Goal: Information Seeking & Learning: Learn about a topic

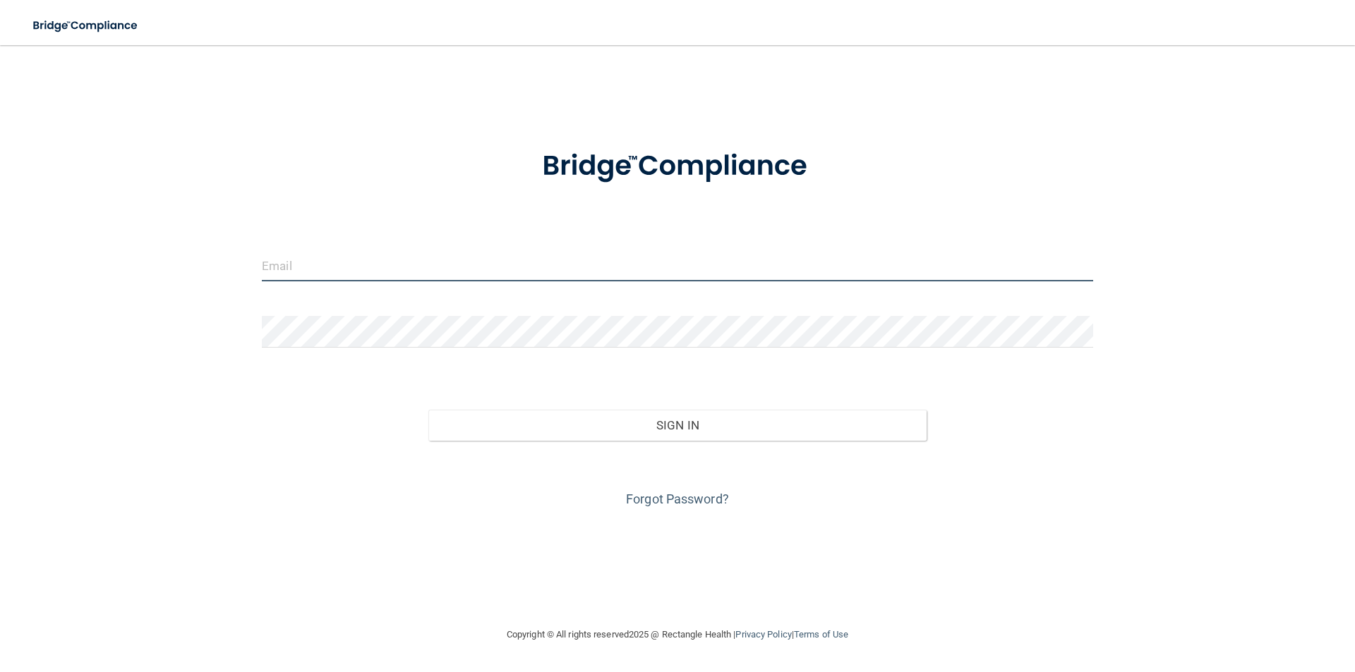
click at [390, 265] on input "email" at bounding box center [677, 266] width 831 height 32
type input "[EMAIL_ADDRESS][DOMAIN_NAME]"
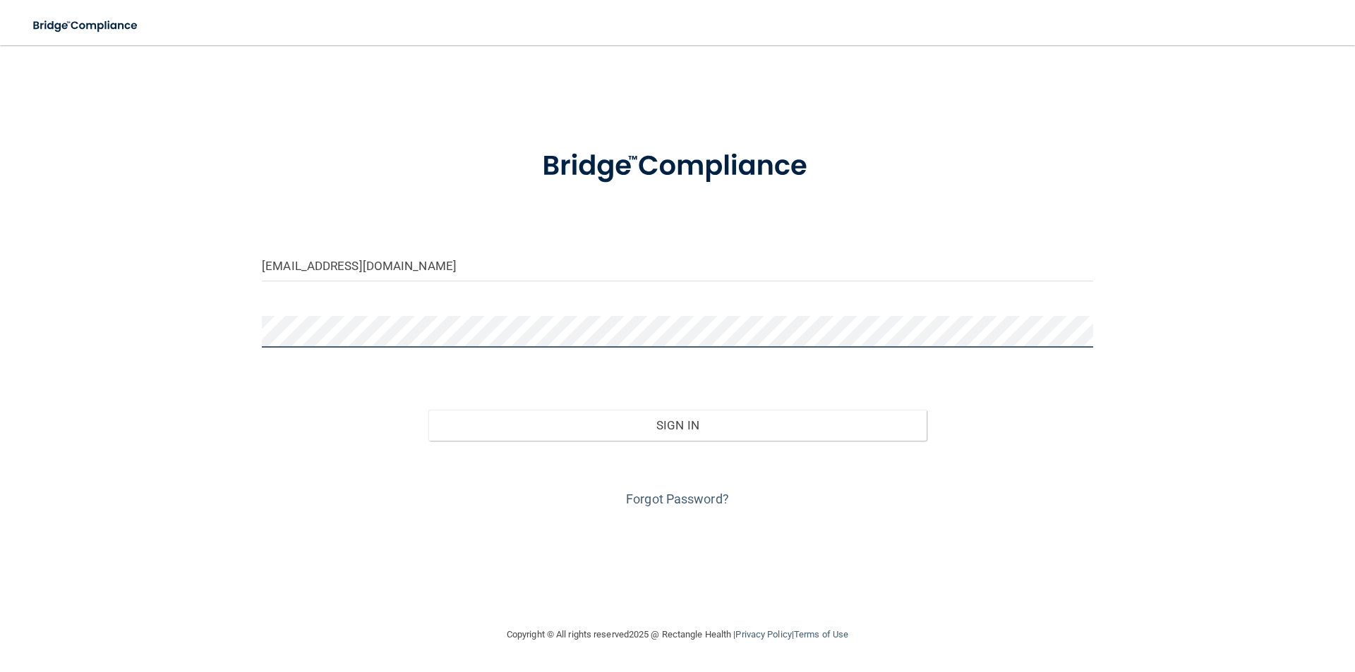
click at [428, 410] on button "Sign In" at bounding box center [677, 425] width 499 height 31
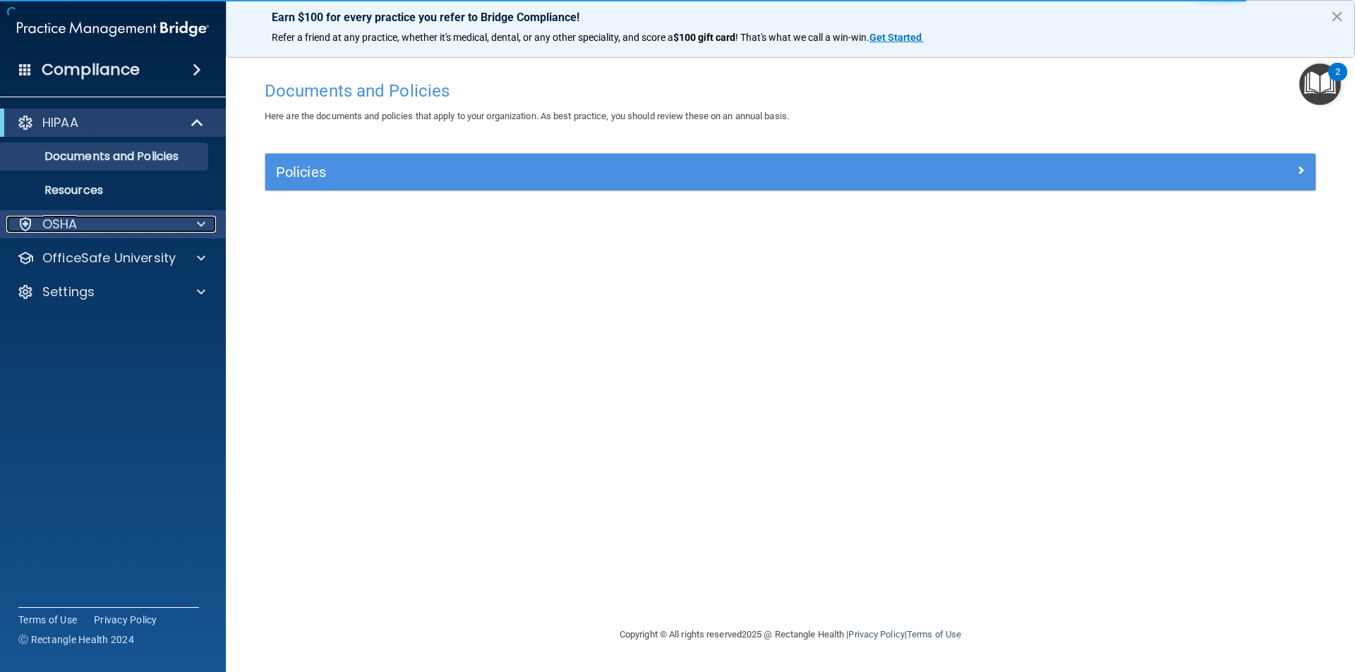
click at [74, 219] on p "OSHA" at bounding box center [59, 224] width 35 height 17
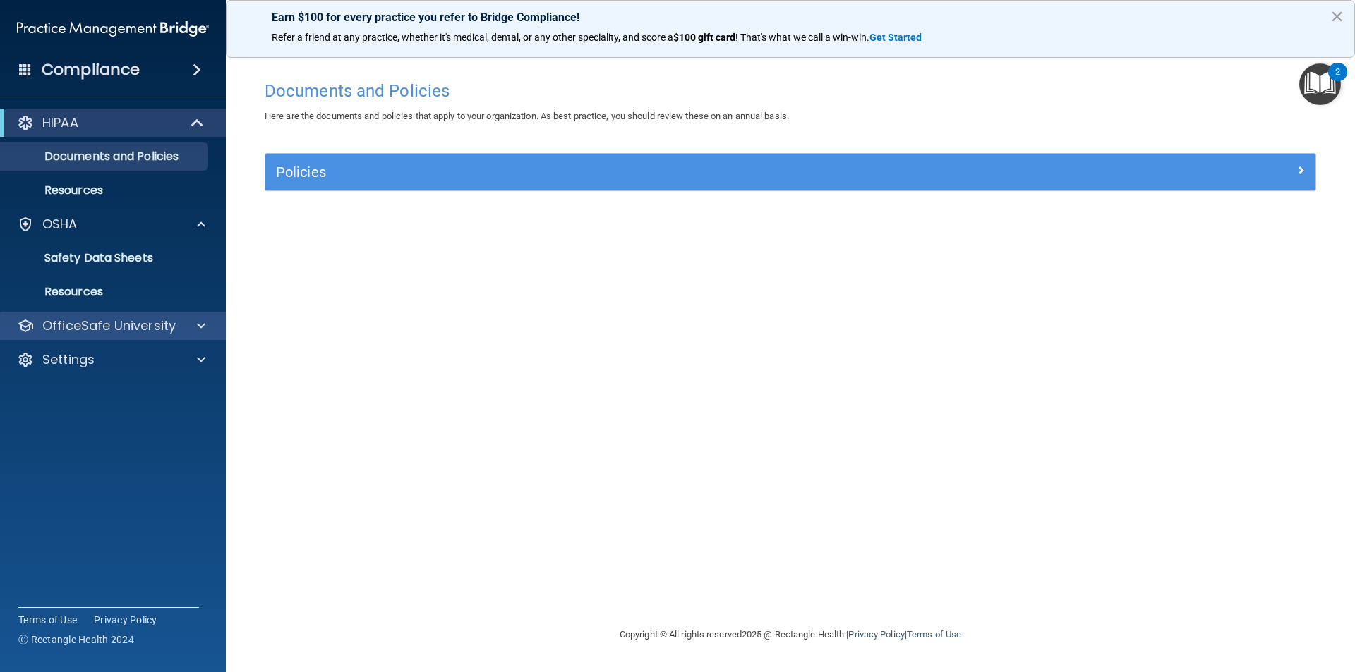
click at [101, 316] on div "OfficeSafe University" at bounding box center [113, 326] width 226 height 28
click at [191, 331] on div at bounding box center [198, 325] width 35 height 17
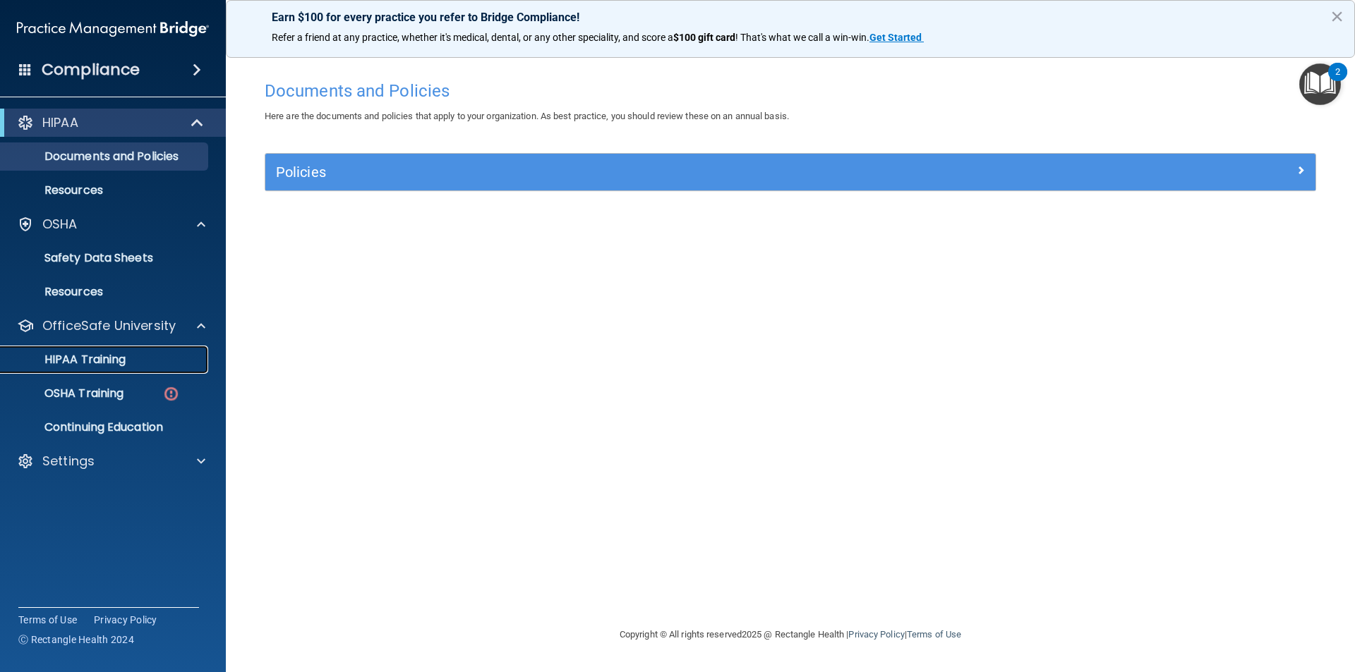
click at [123, 353] on p "HIPAA Training" at bounding box center [67, 360] width 116 height 14
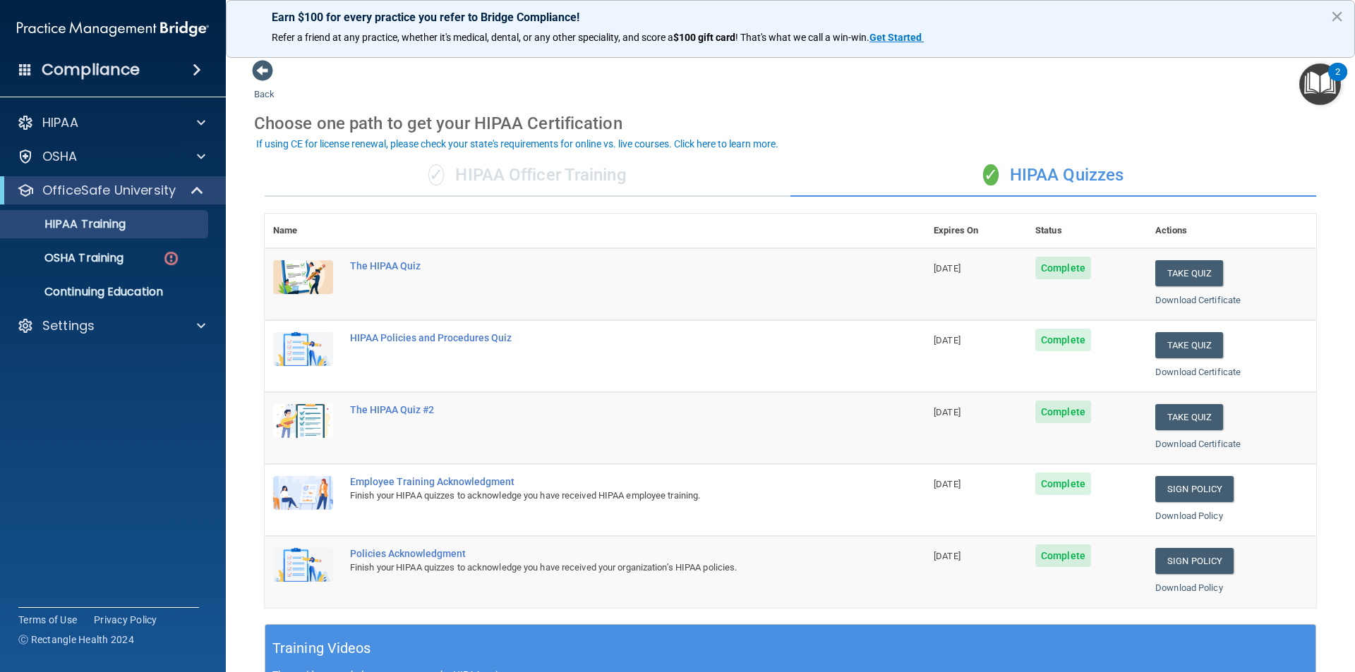
drag, startPoint x: 624, startPoint y: 188, endPoint x: 629, endPoint y: 202, distance: 14.1
click at [622, 188] on div "✓ HIPAA Officer Training" at bounding box center [528, 176] width 526 height 42
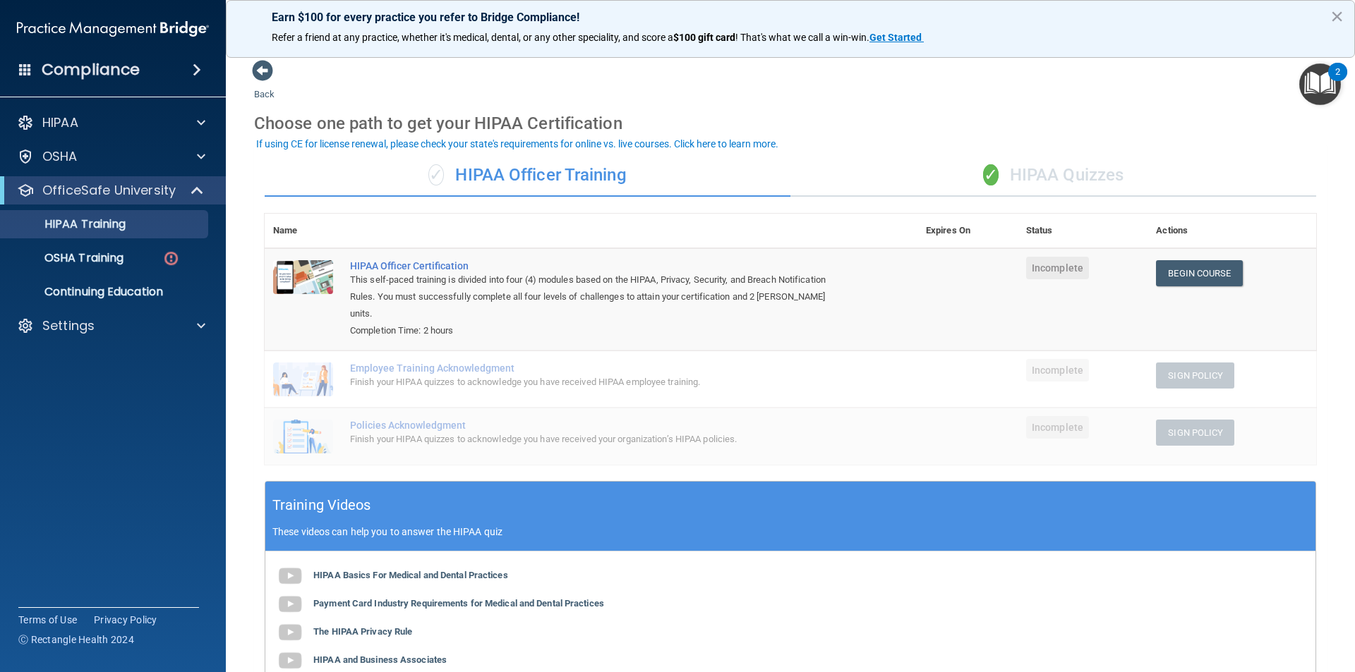
click at [938, 178] on div "✓ HIPAA Quizzes" at bounding box center [1053, 176] width 526 height 42
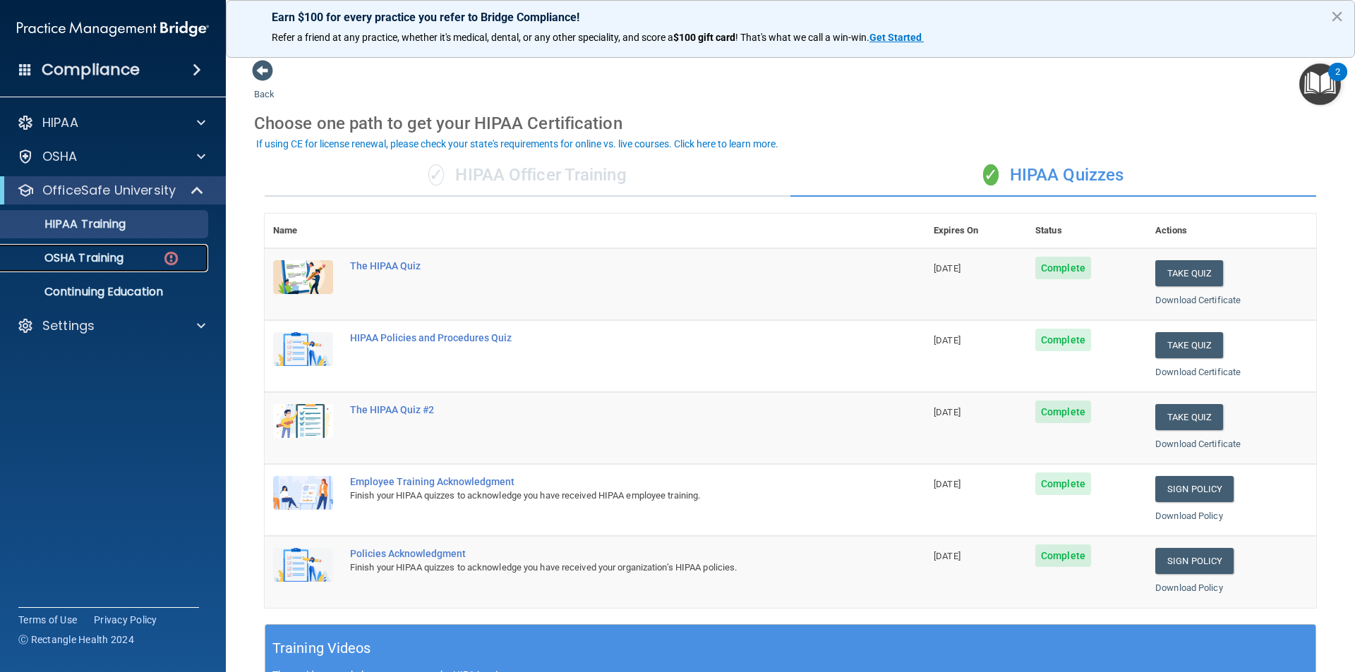
click at [136, 266] on link "OSHA Training" at bounding box center [97, 258] width 222 height 28
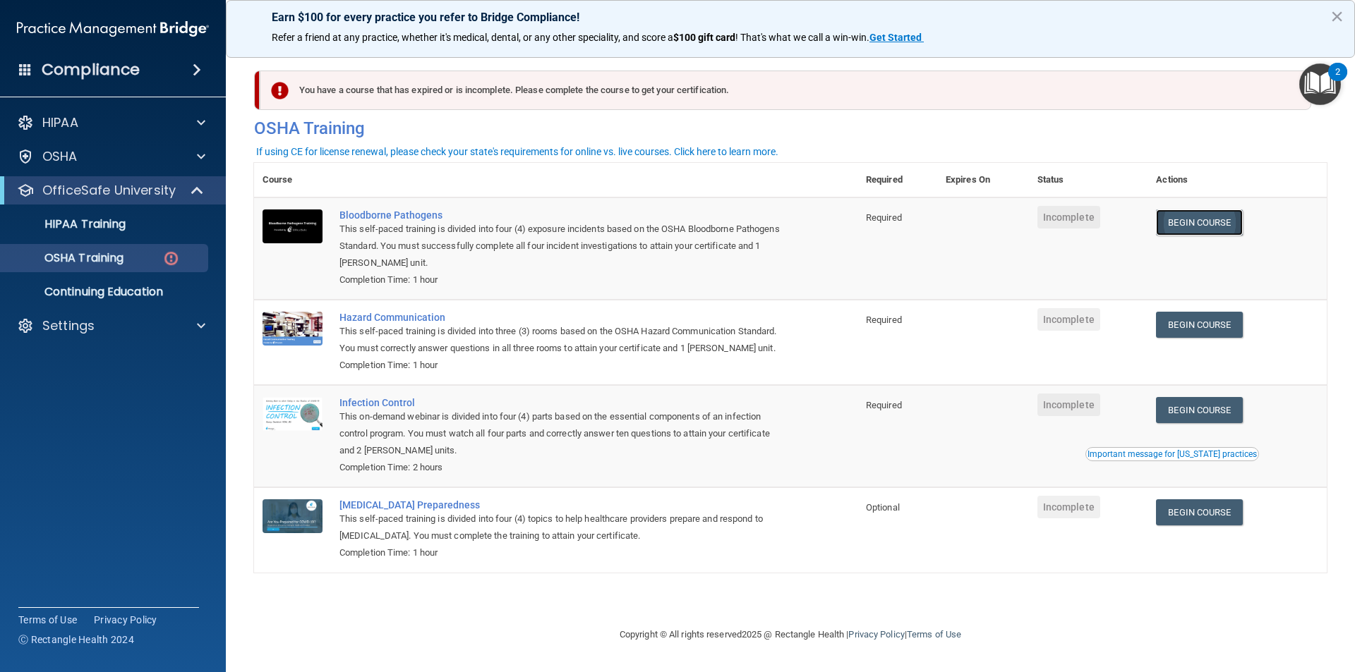
click at [1185, 224] on link "Begin Course" at bounding box center [1199, 223] width 86 height 26
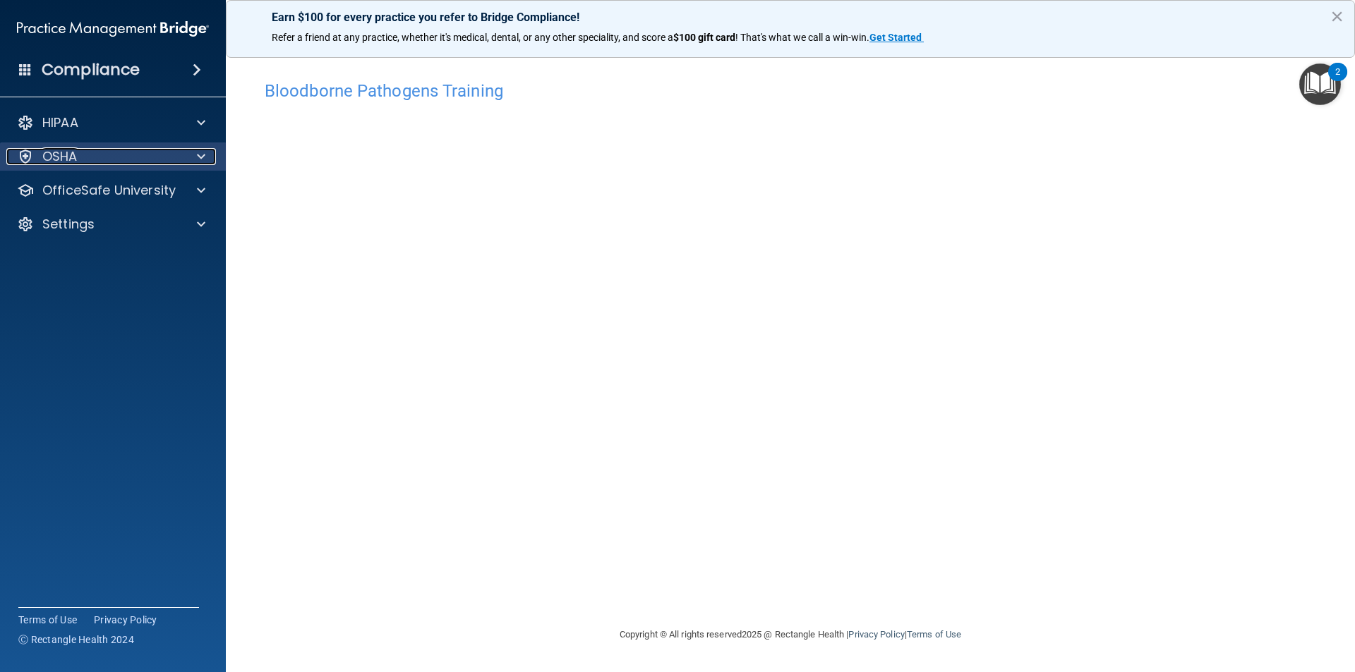
click at [99, 157] on div "OSHA" at bounding box center [93, 156] width 175 height 17
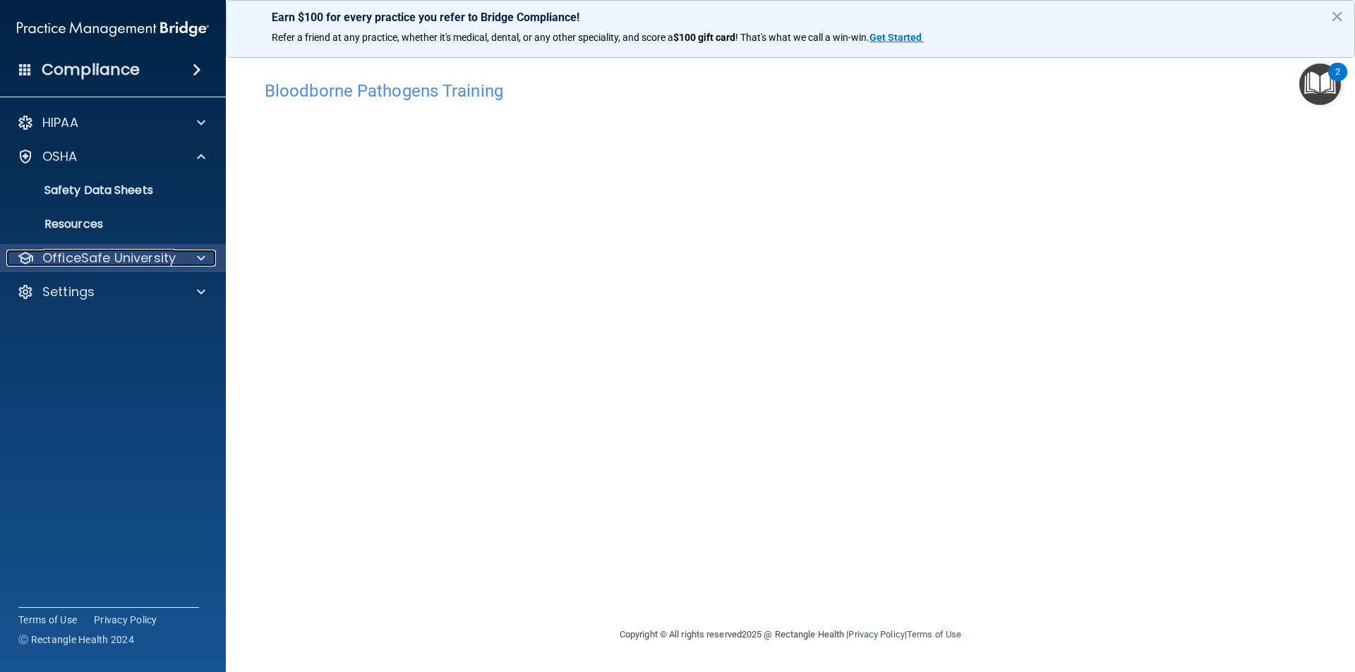
click at [100, 253] on p "OfficeSafe University" at bounding box center [108, 258] width 133 height 17
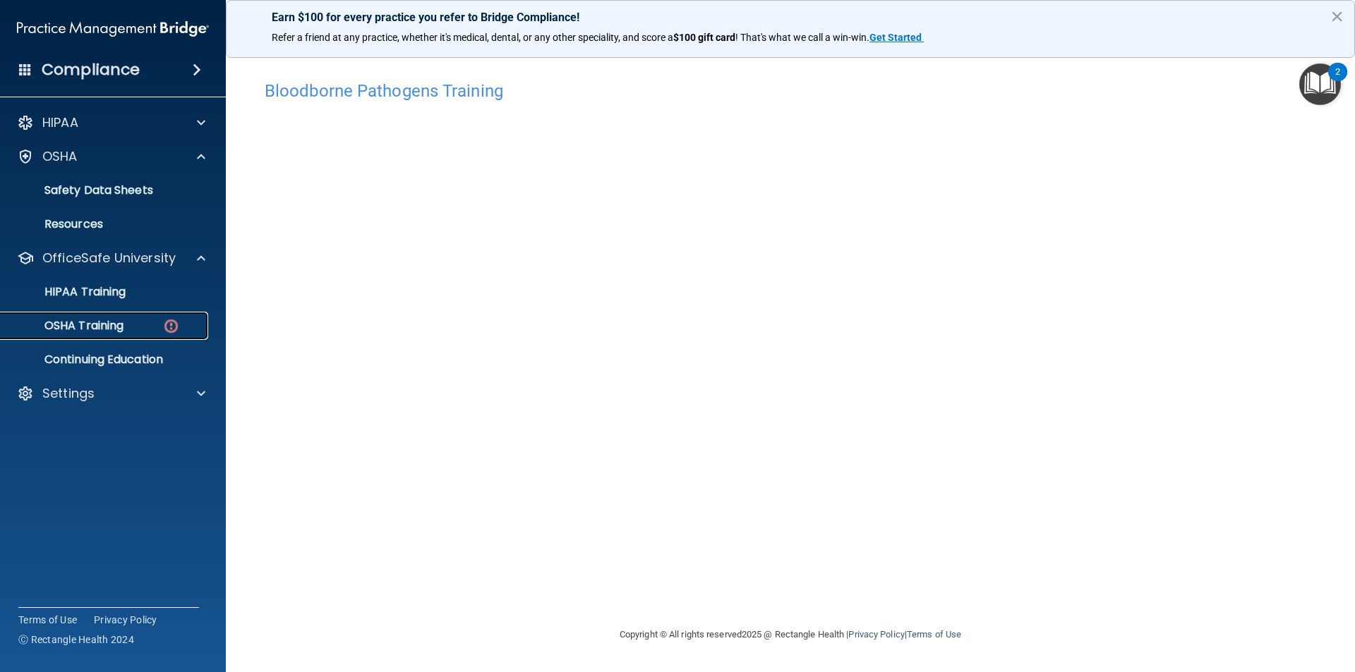
click at [109, 320] on p "OSHA Training" at bounding box center [66, 326] width 114 height 14
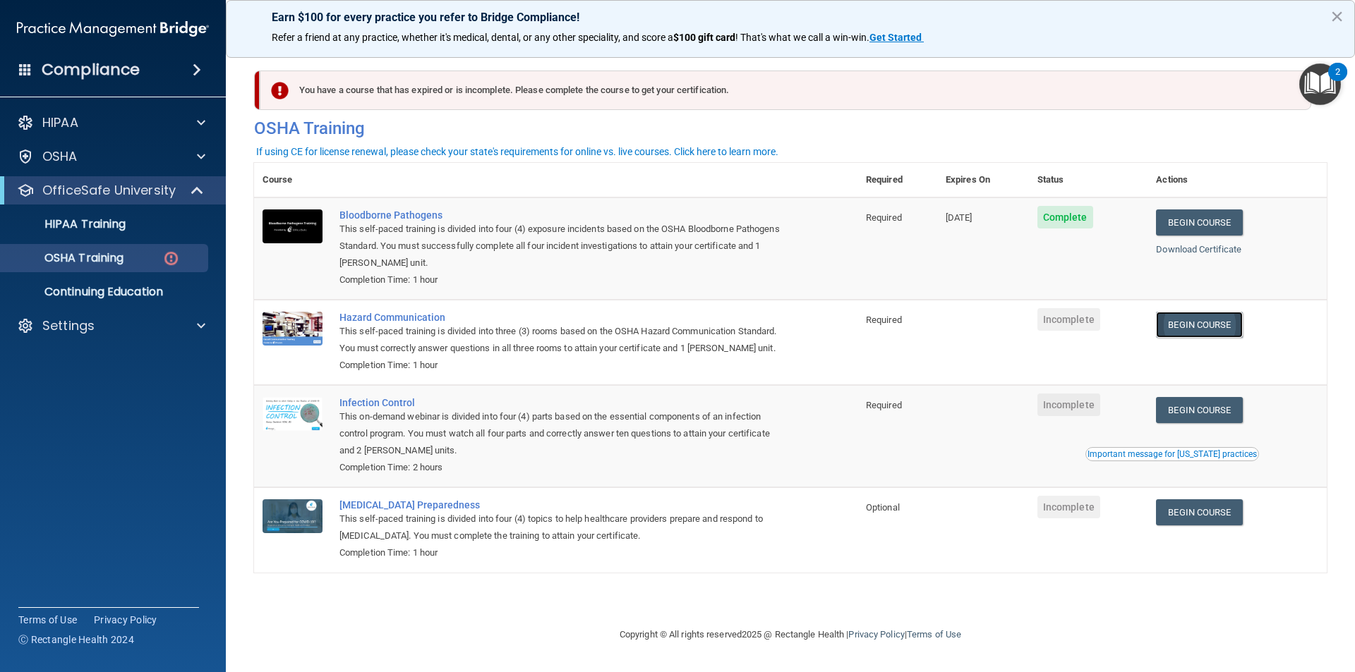
click at [1206, 324] on link "Begin Course" at bounding box center [1199, 325] width 86 height 26
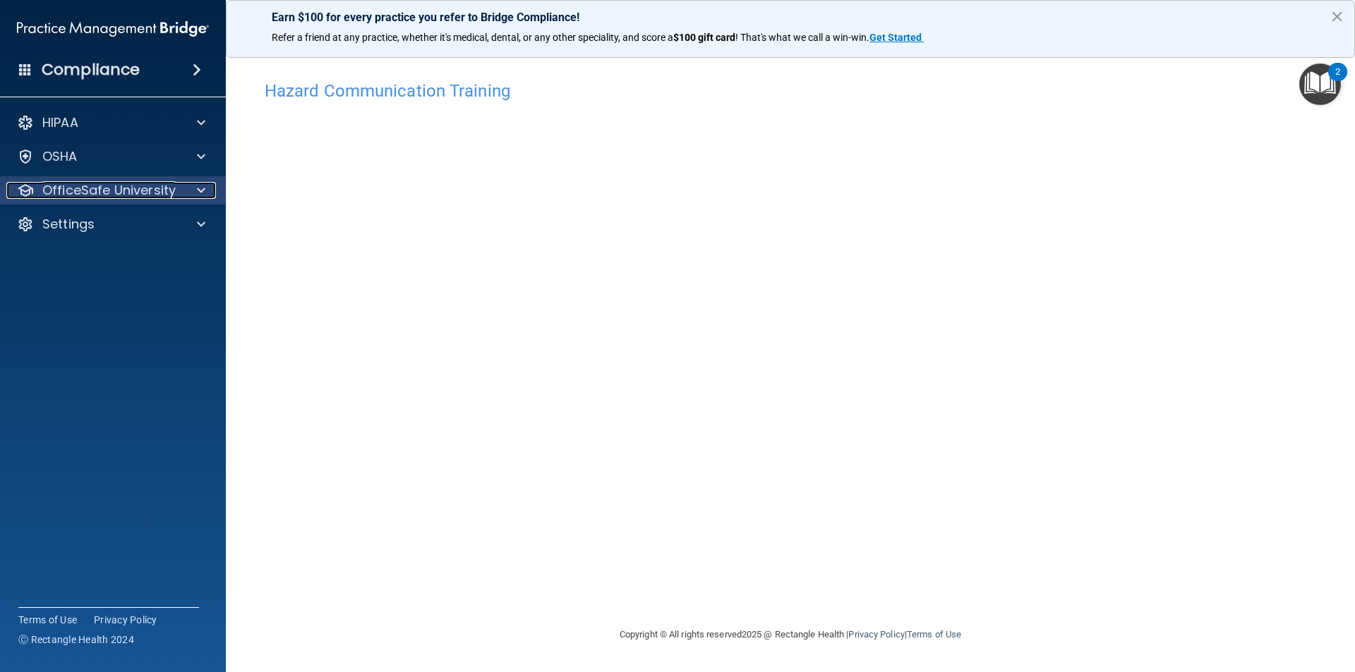
click at [123, 182] on p "OfficeSafe University" at bounding box center [108, 190] width 133 height 17
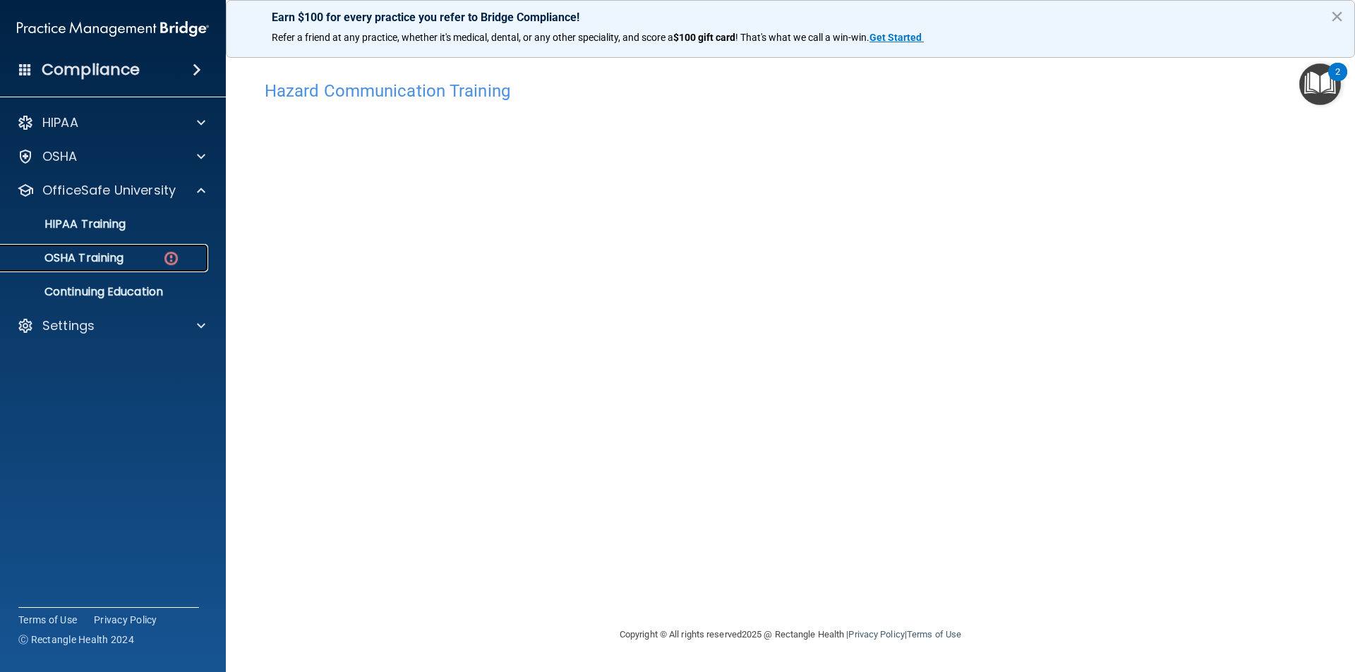
click at [150, 265] on link "OSHA Training" at bounding box center [97, 258] width 222 height 28
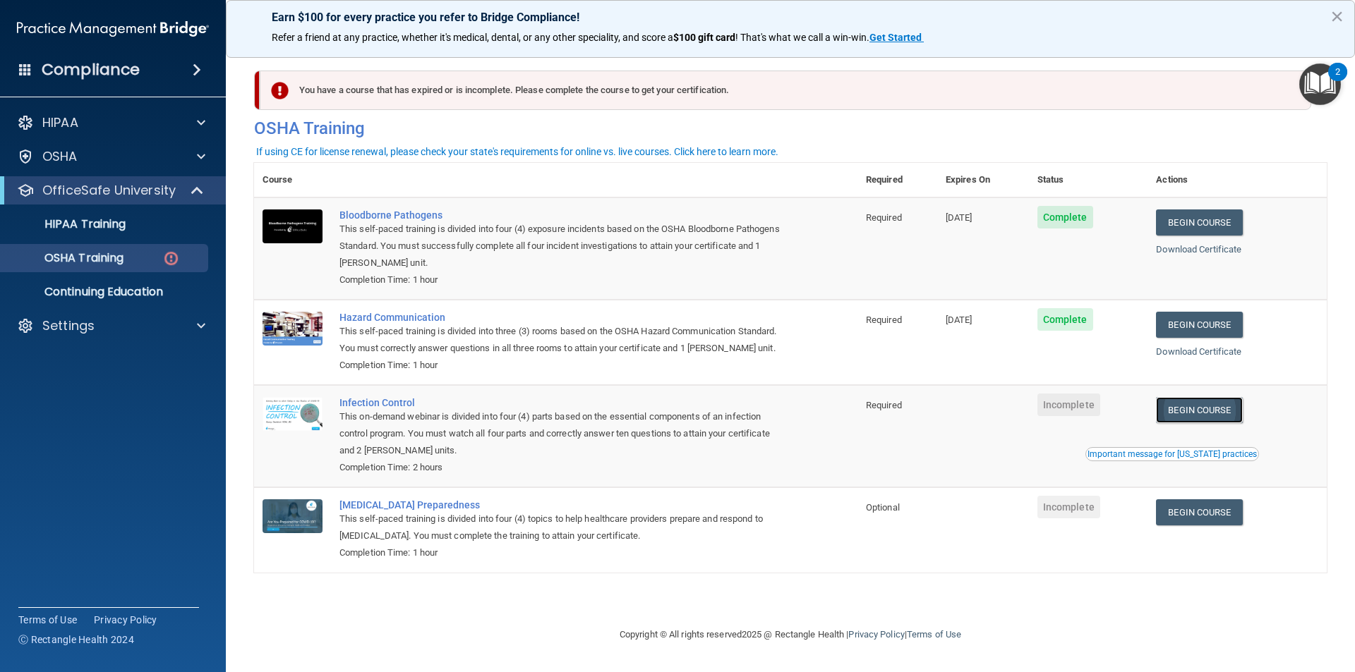
click at [1240, 411] on link "Begin Course" at bounding box center [1199, 410] width 86 height 26
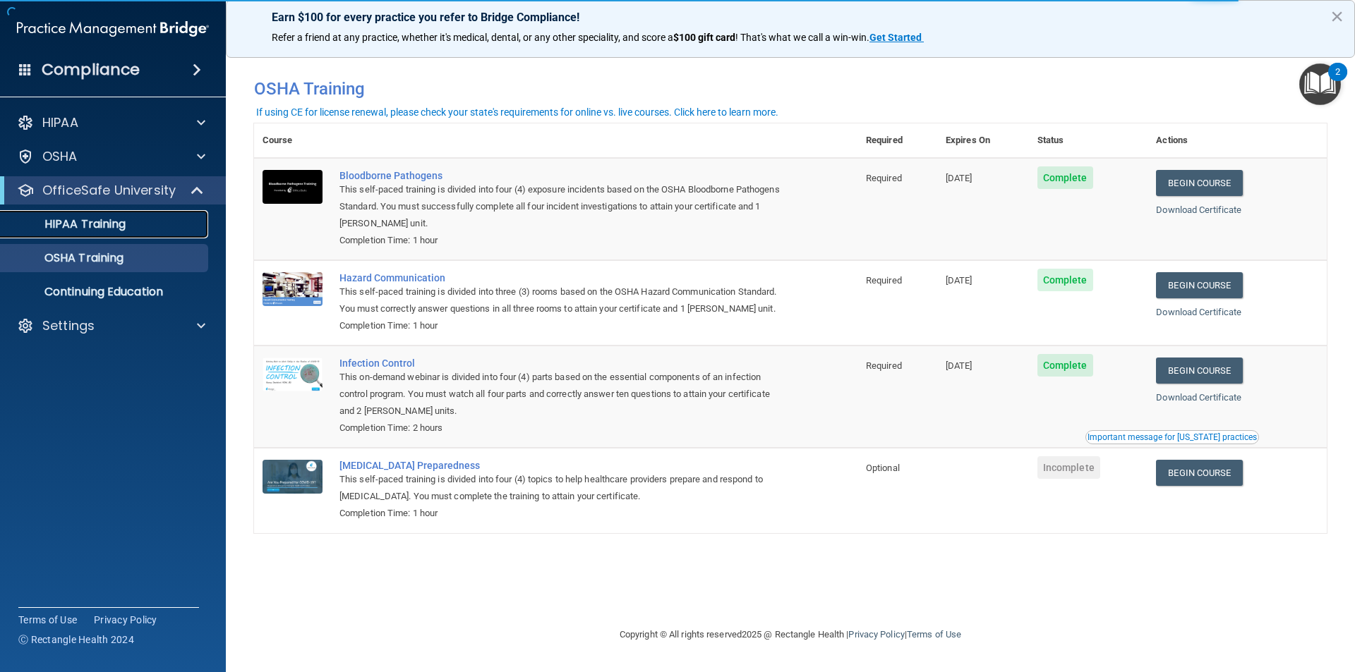
click at [150, 236] on link "HIPAA Training" at bounding box center [97, 224] width 222 height 28
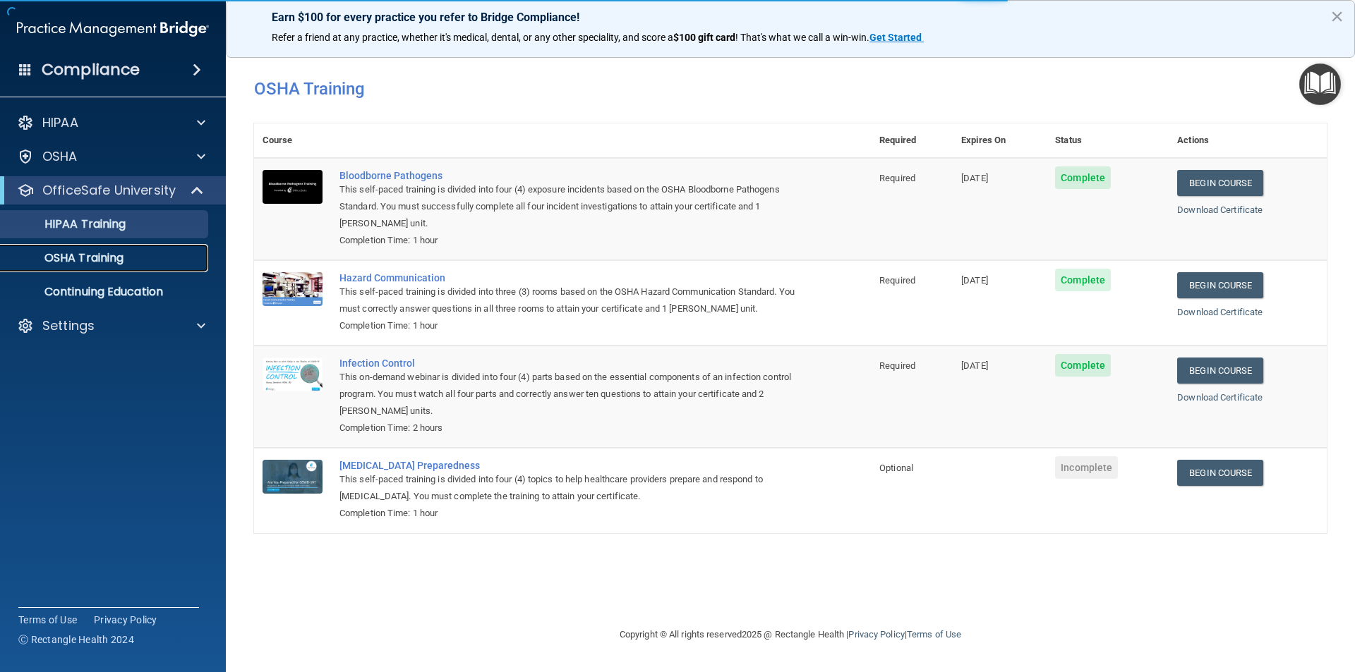
click at [138, 257] on div "OSHA Training" at bounding box center [105, 258] width 193 height 14
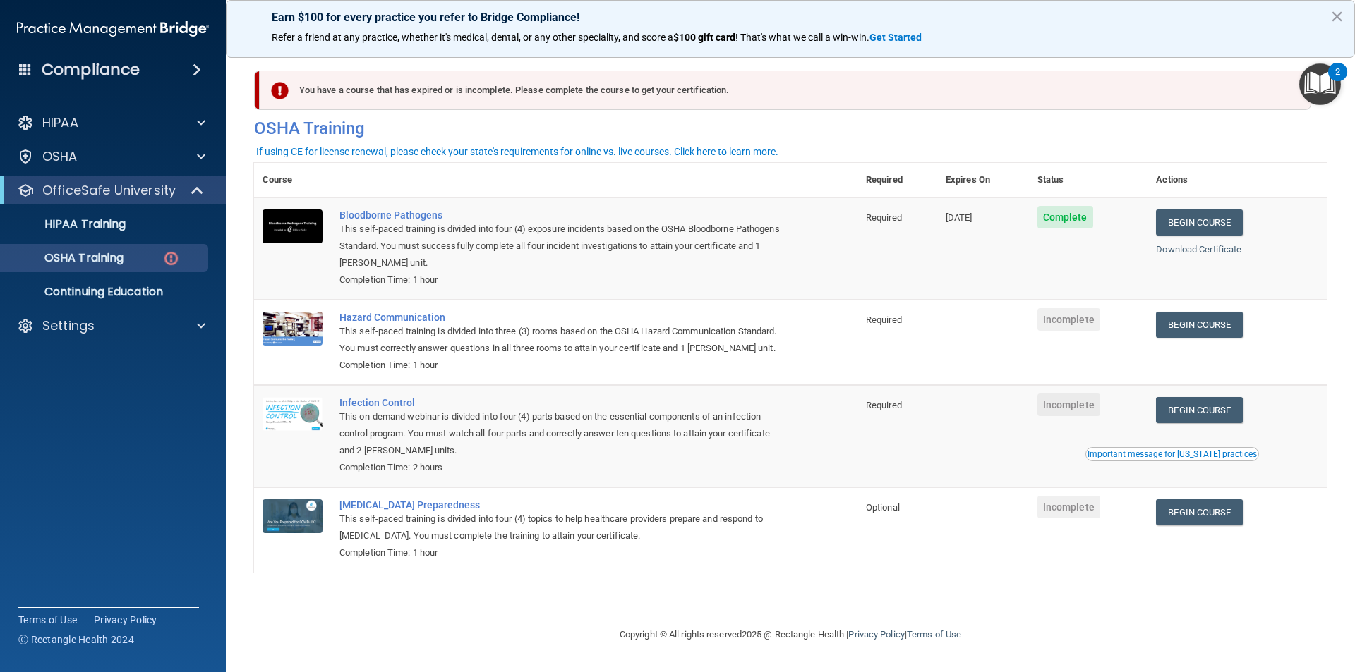
click at [1330, 85] on img "Open Resource Center, 2 new notifications" at bounding box center [1320, 84] width 42 height 42
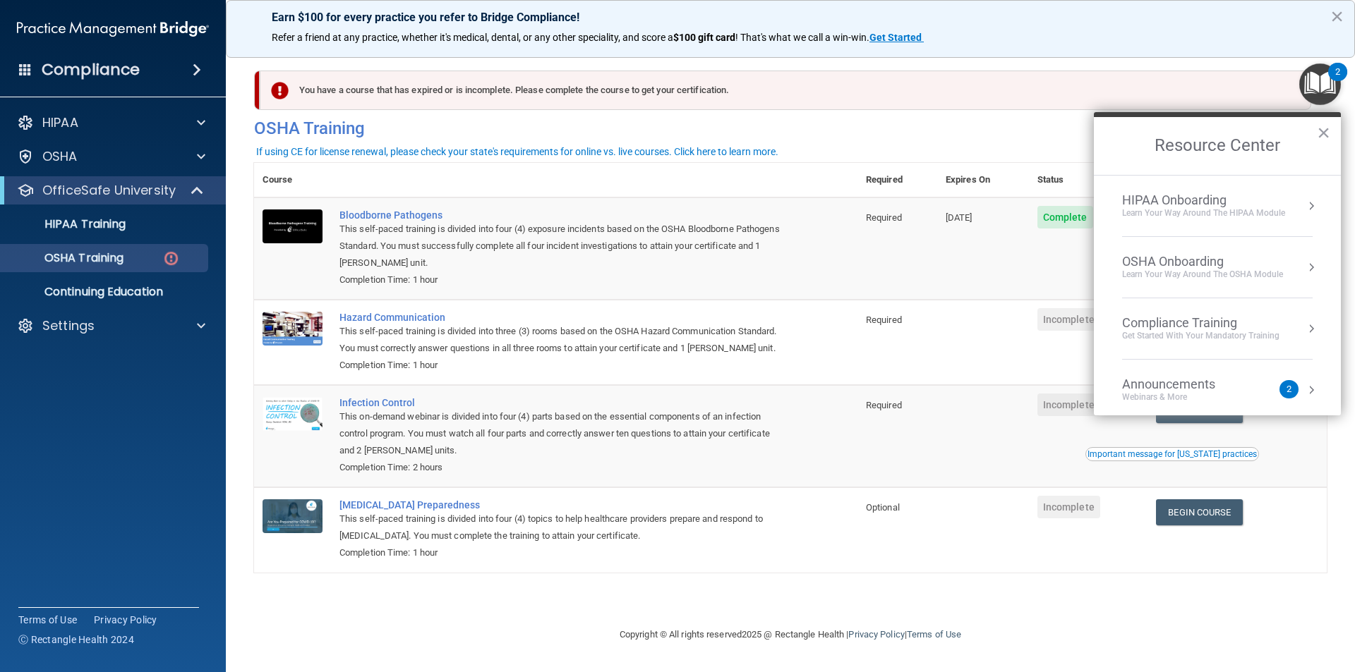
click at [1263, 384] on div "Announcements Webinars & More" at bounding box center [1197, 390] width 150 height 27
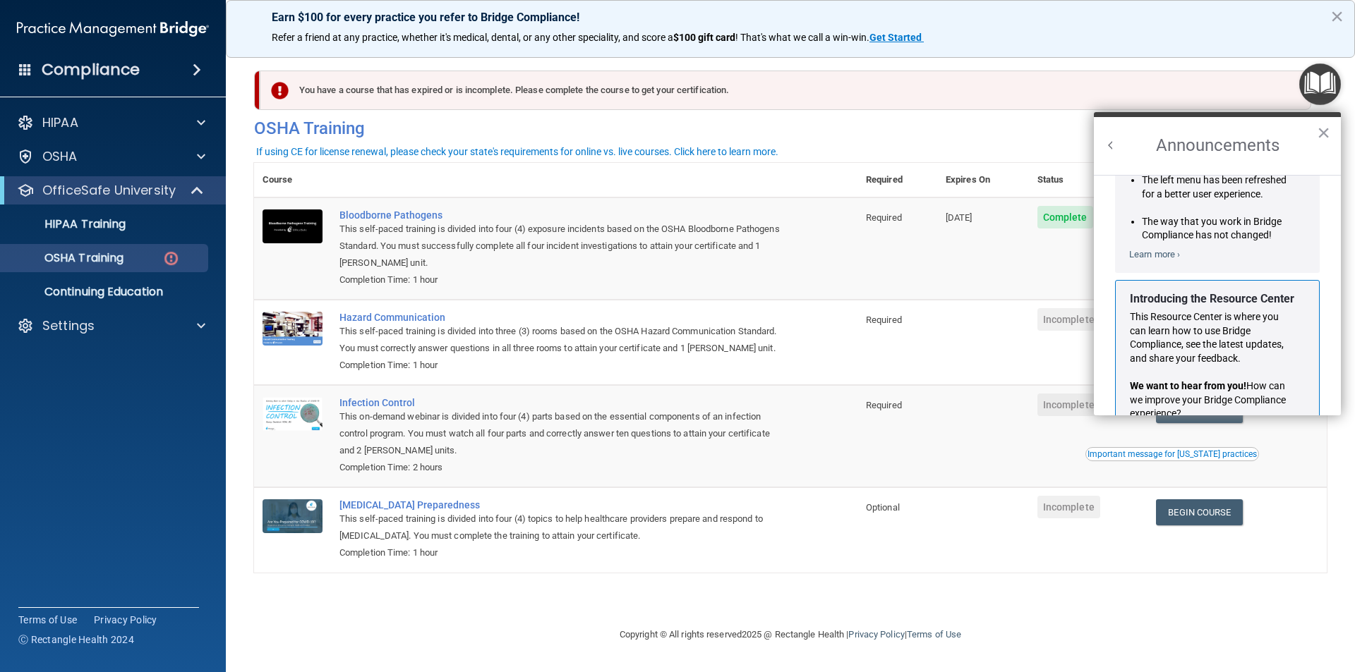
scroll to position [248, 0]
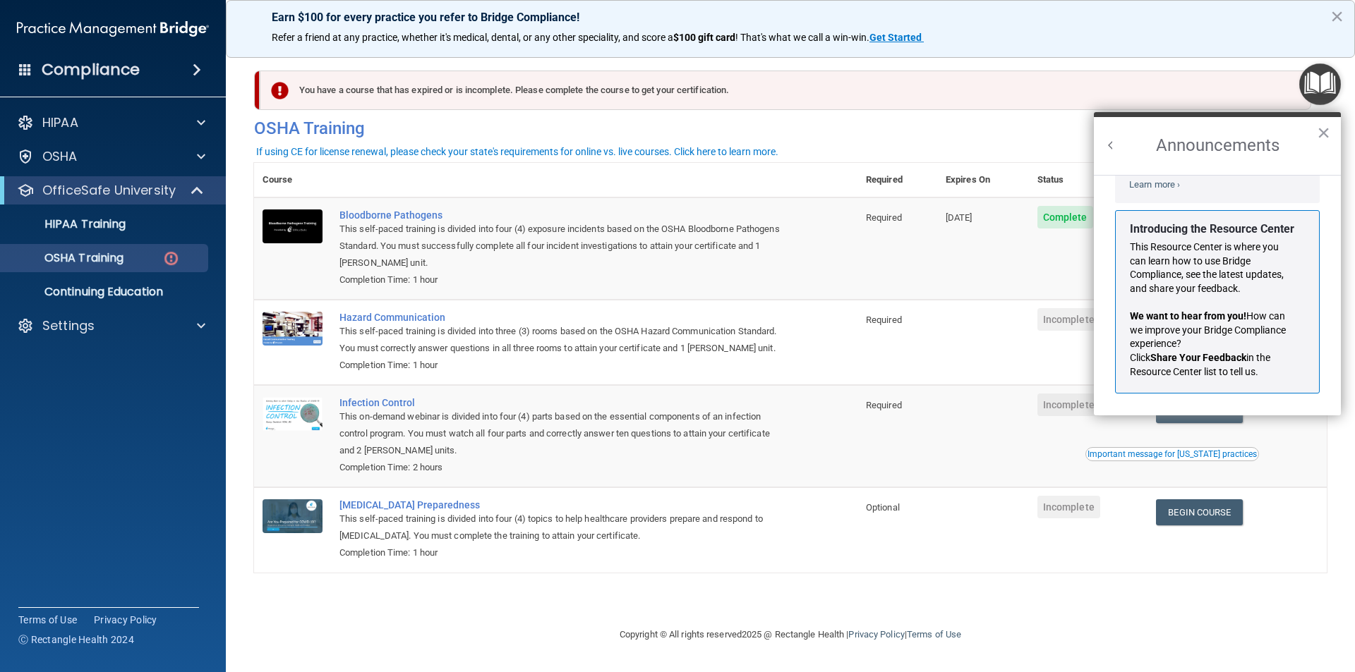
click at [1014, 98] on div "You have a course that has expired or is incomplete. Please complete the course…" at bounding box center [785, 91] width 1051 height 40
